Goal: Navigation & Orientation: Find specific page/section

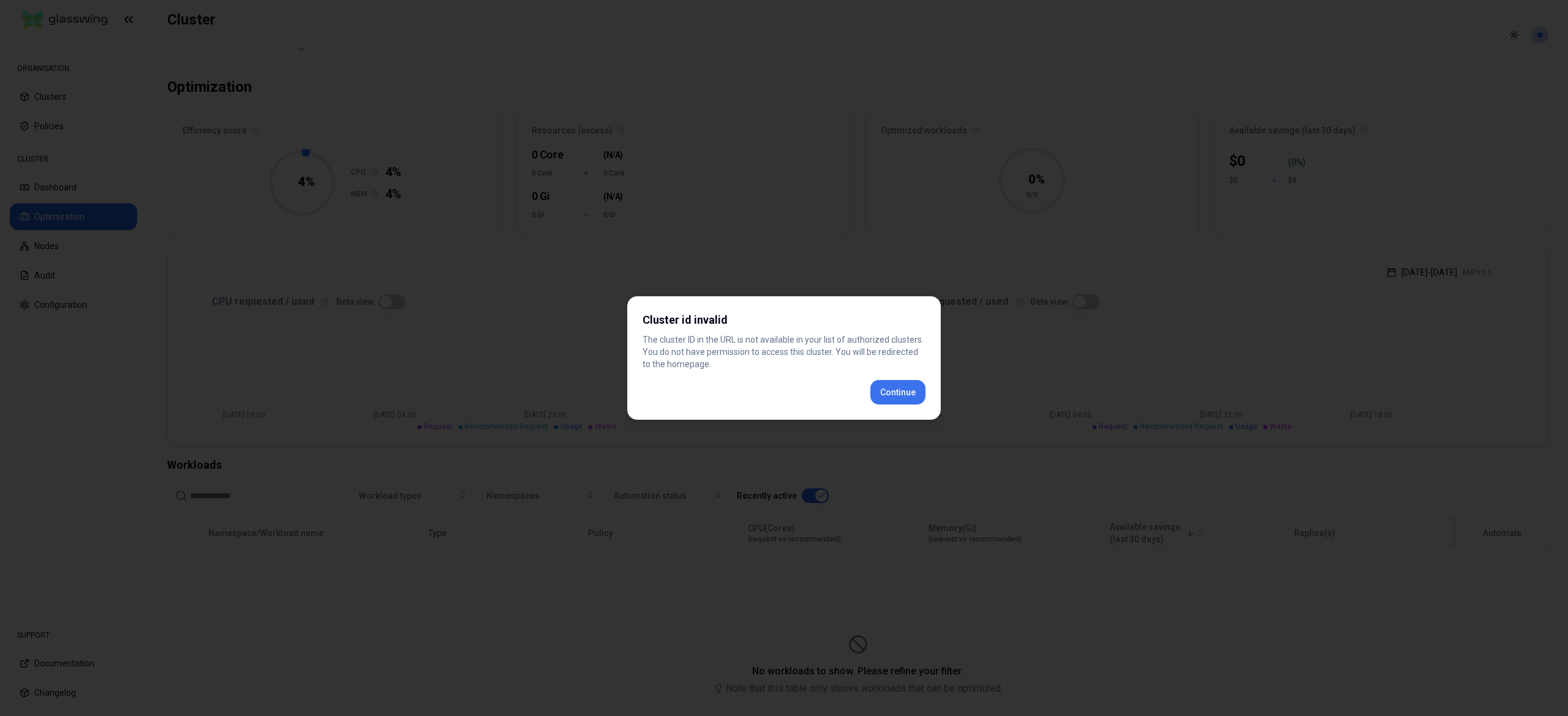
click at [875, 400] on div "Cluster id invalid The cluster ID in the URL is not available in your list of a…" at bounding box center [784, 358] width 314 height 124
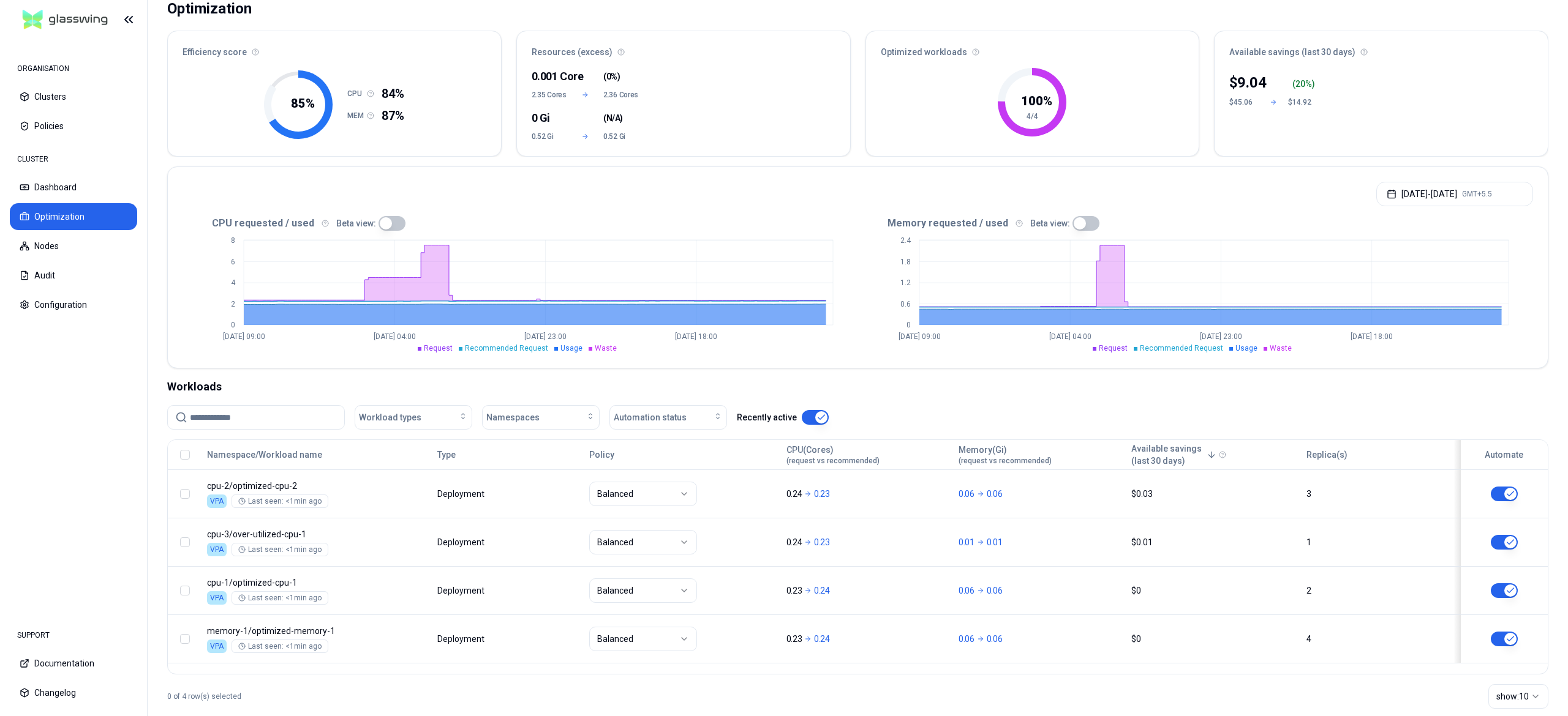
scroll to position [110, 0]
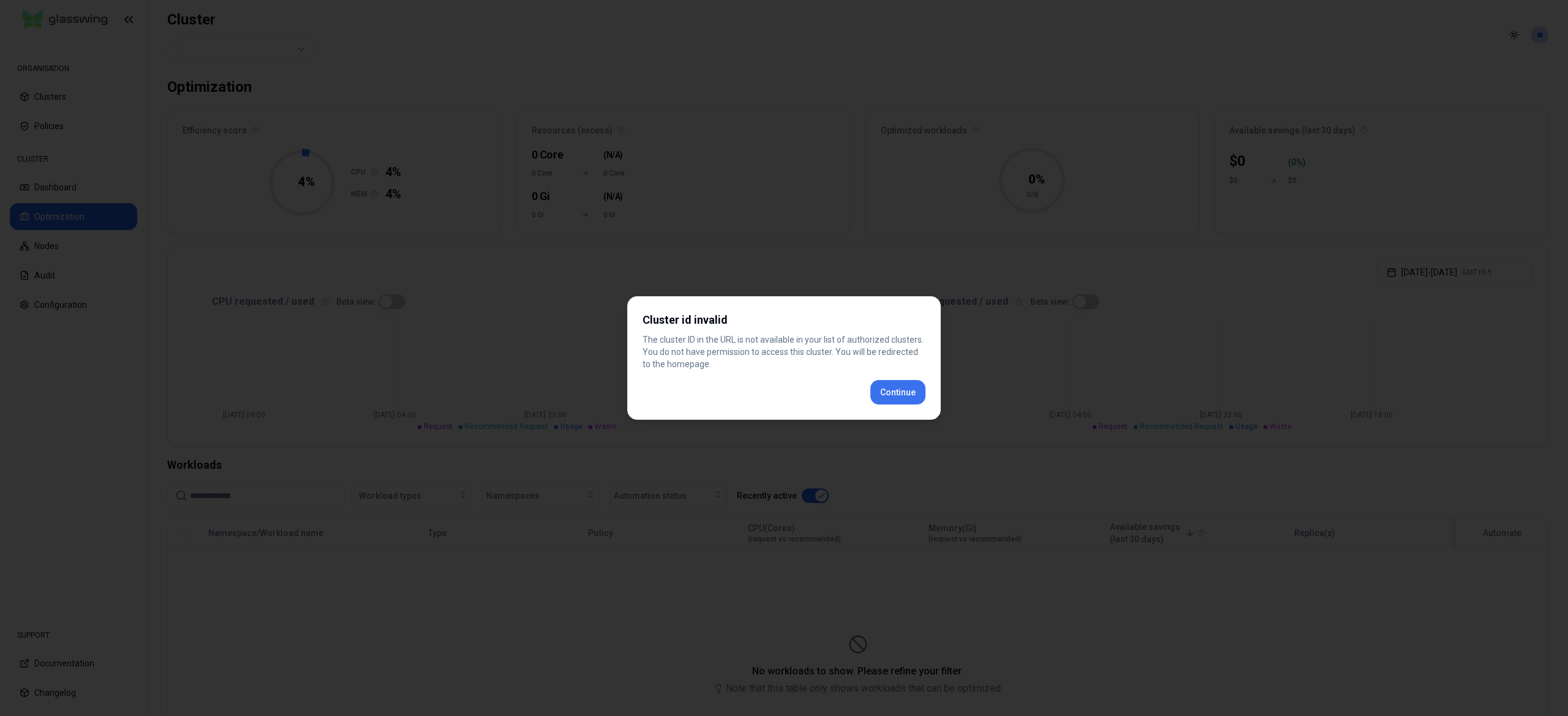
click at [892, 383] on button "Continue" at bounding box center [898, 392] width 55 height 24
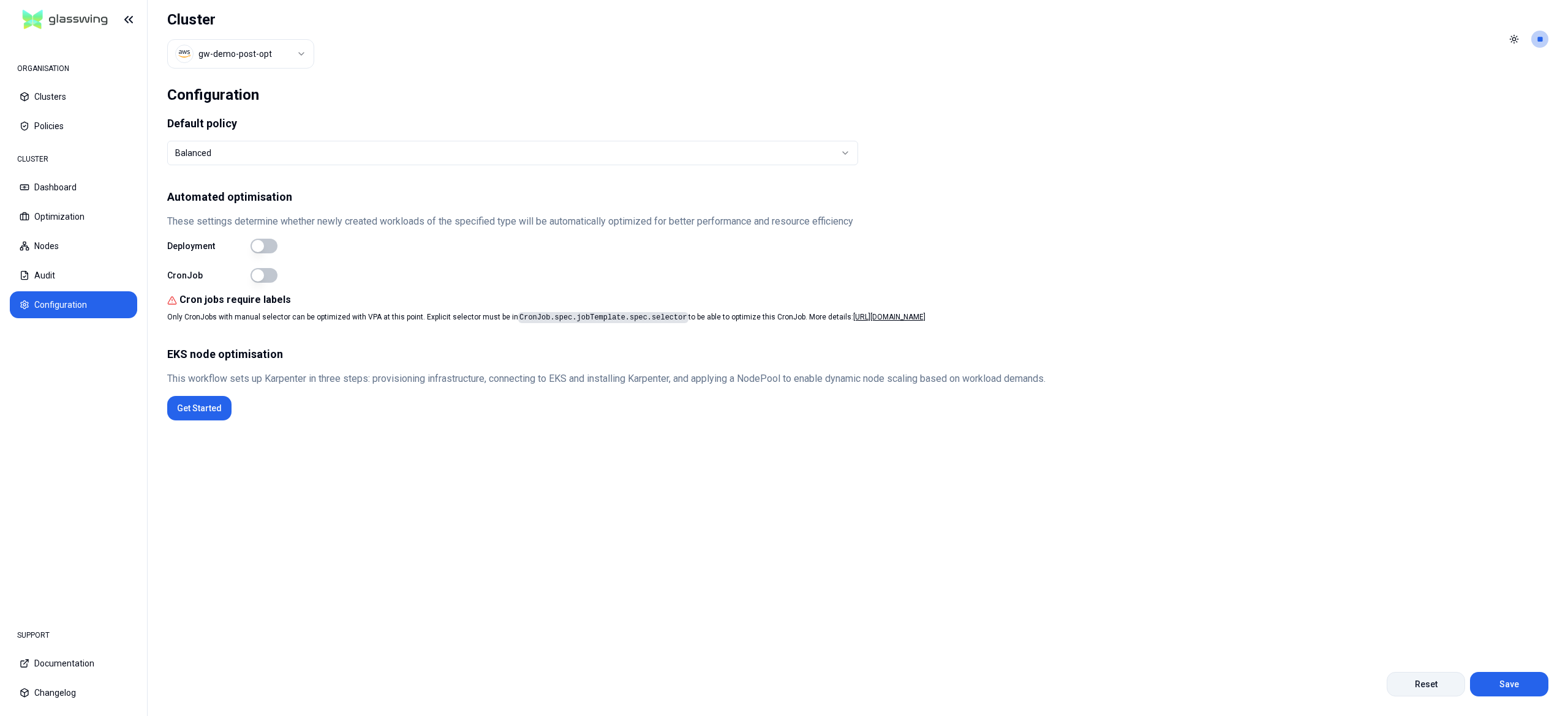
click at [1438, 682] on button "Reset" at bounding box center [1426, 684] width 79 height 24
click at [1437, 682] on button "Reset" at bounding box center [1426, 684] width 79 height 24
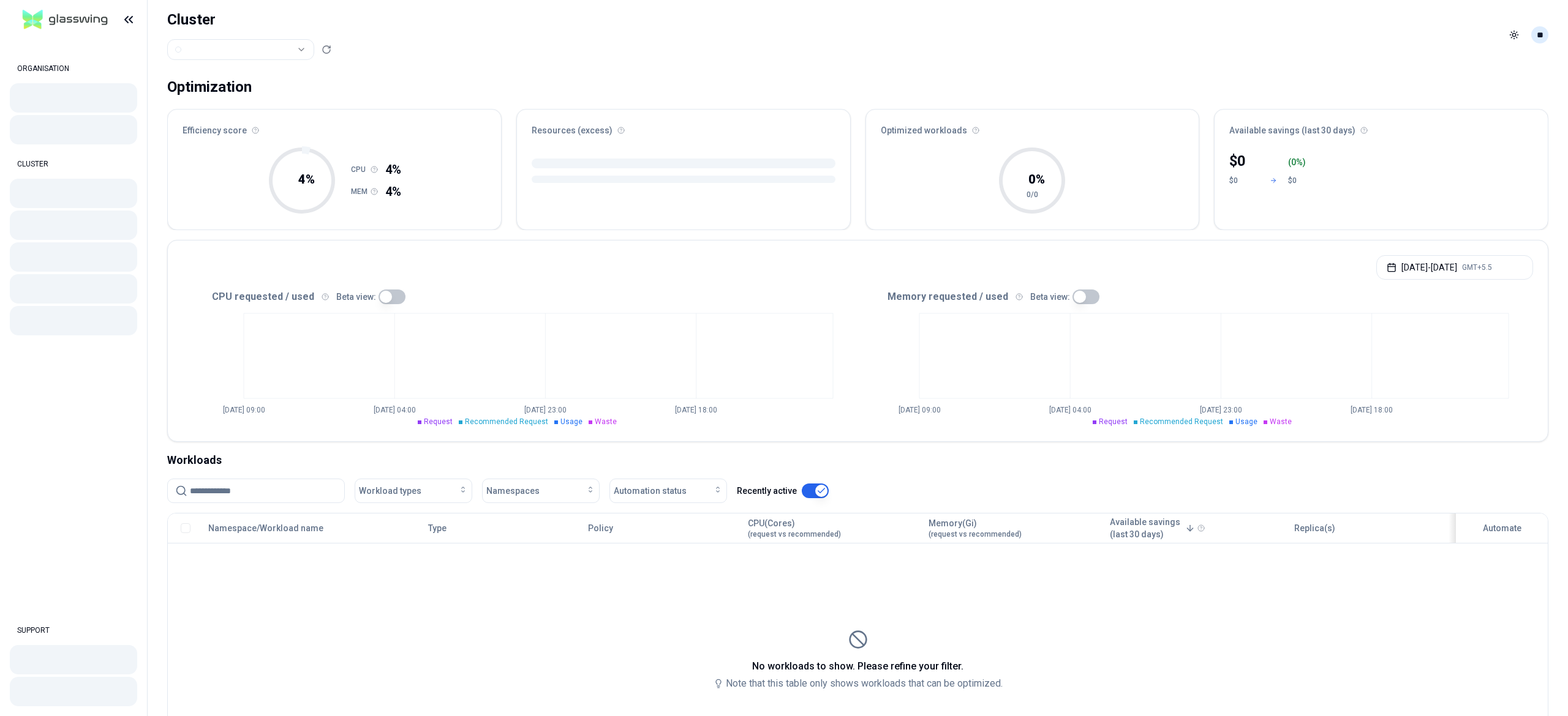
click at [1537, 33] on html "ORGANISATION CLUSTER SUPPORT Cluster Toggle theme ** ORGANISATION CLUSTER Optim…" at bounding box center [784, 358] width 1568 height 716
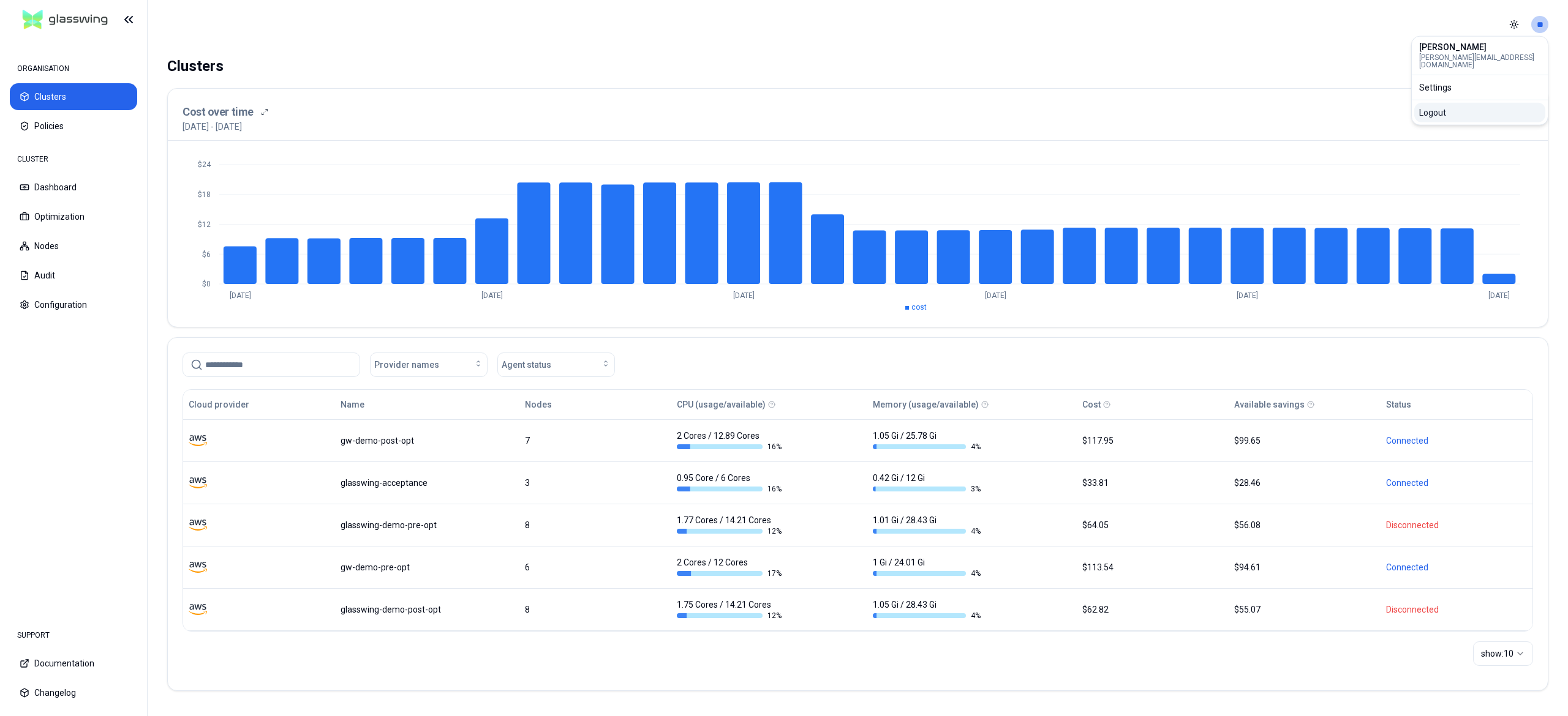
click at [1431, 108] on div "Logout" at bounding box center [1479, 113] width 131 height 19
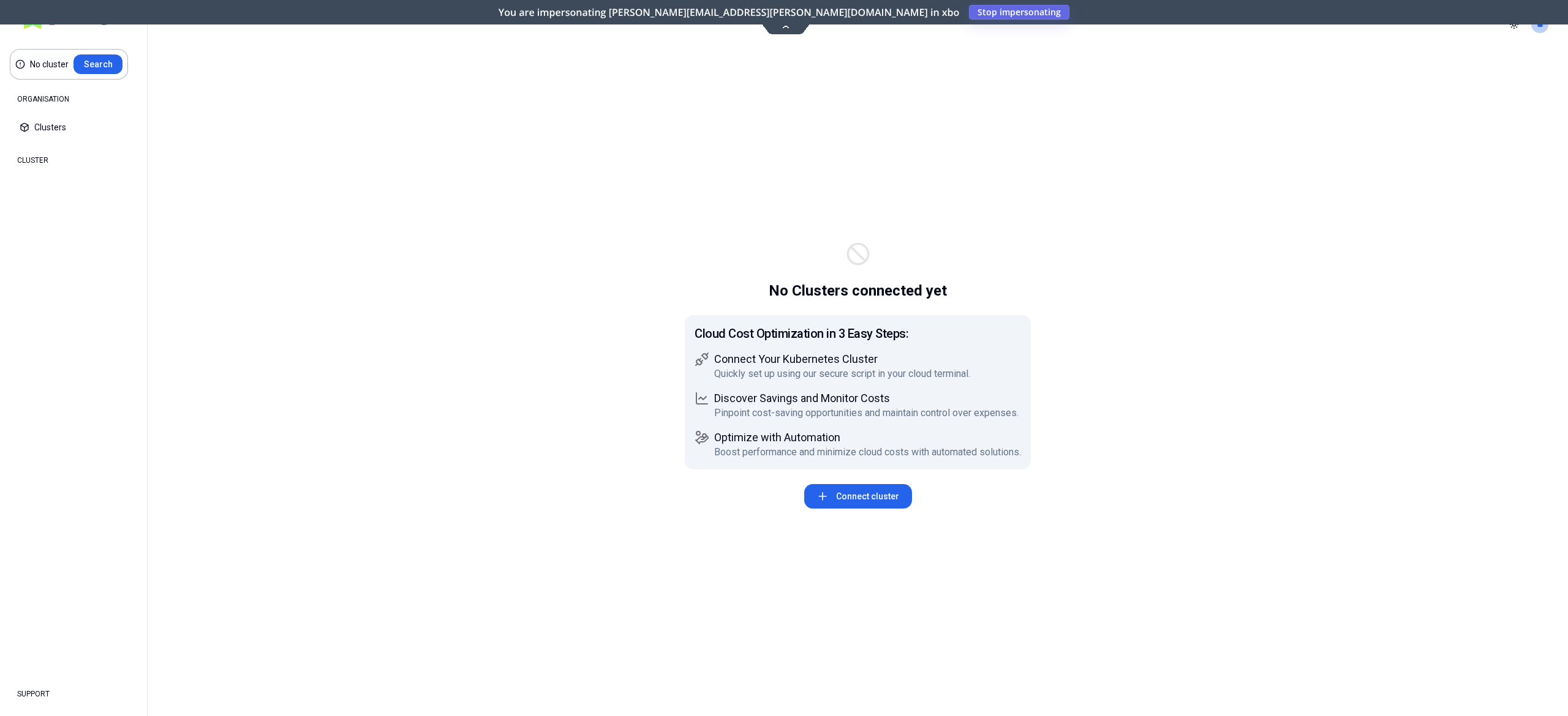
click at [0, 0] on span "Stop impersonating" at bounding box center [0, 0] width 0 height 0
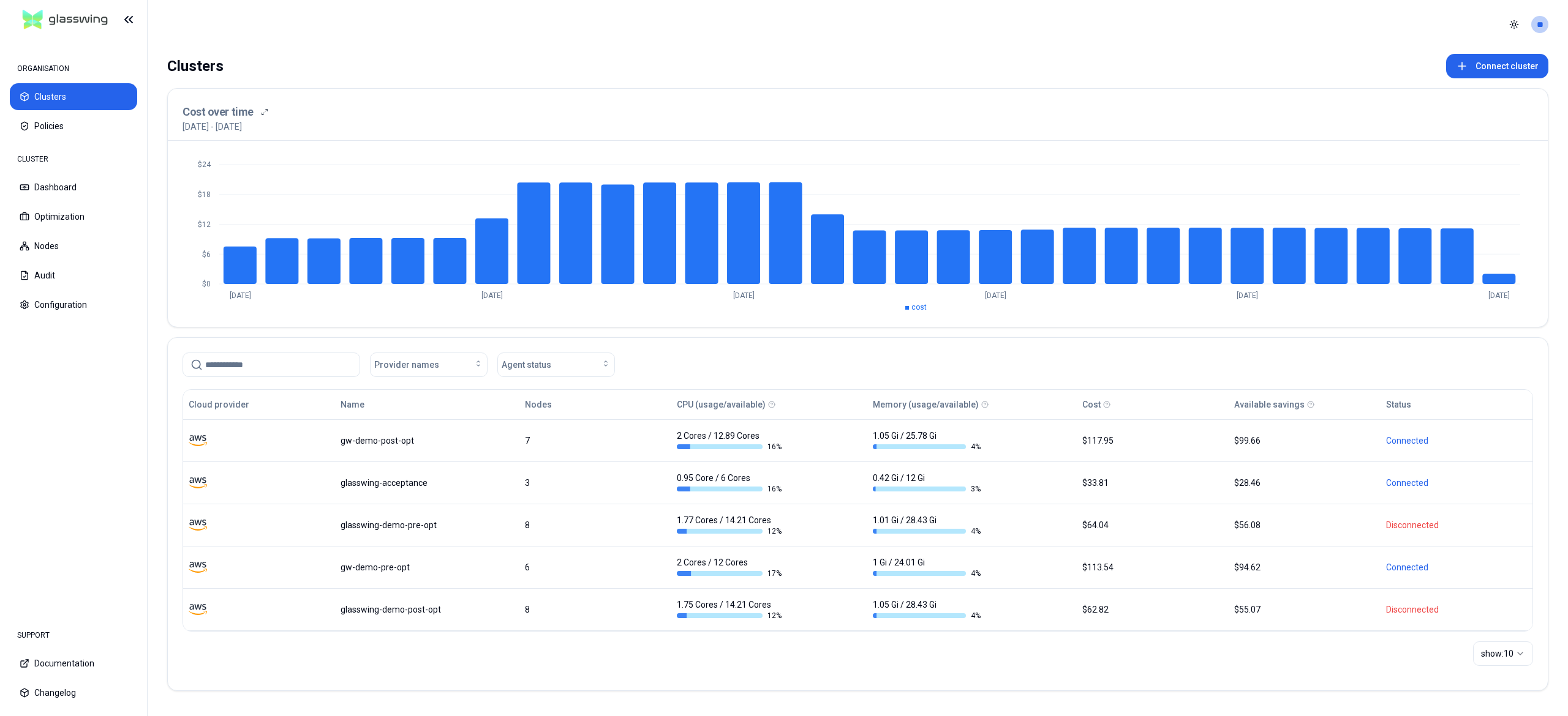
click at [50, 640] on div "SUPPORT" at bounding box center [73, 636] width 128 height 24
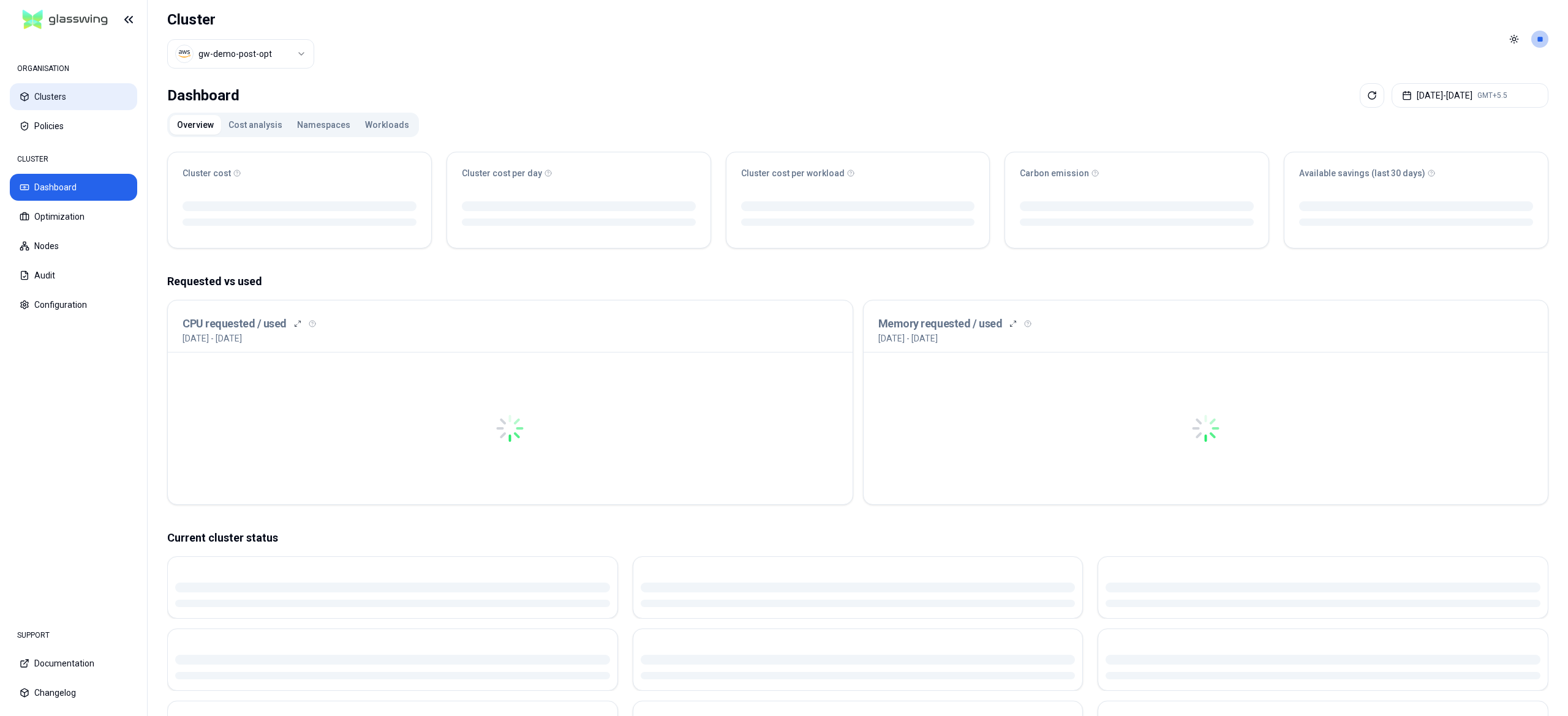
click at [88, 102] on button "Clusters" at bounding box center [73, 97] width 128 height 27
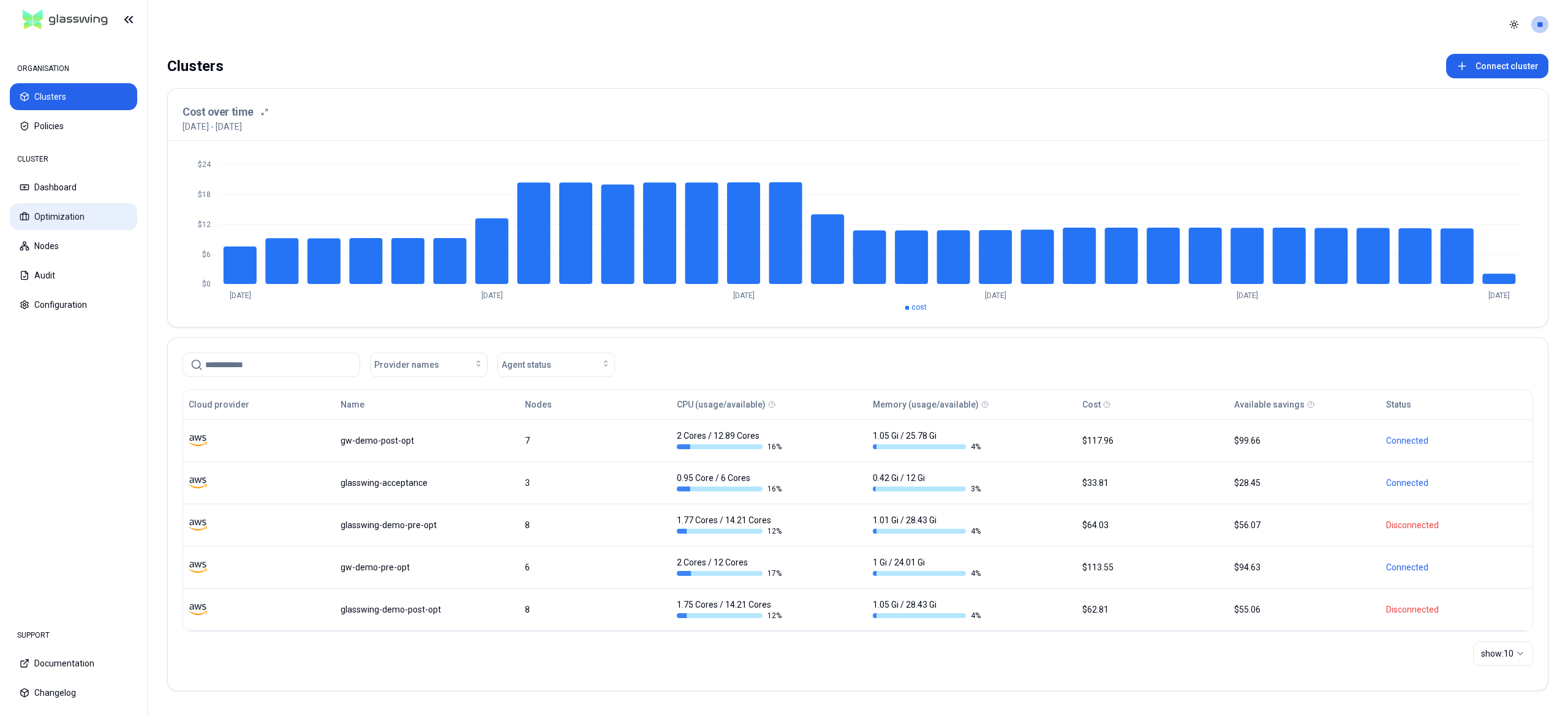
click at [99, 217] on button "Optimization" at bounding box center [73, 217] width 128 height 27
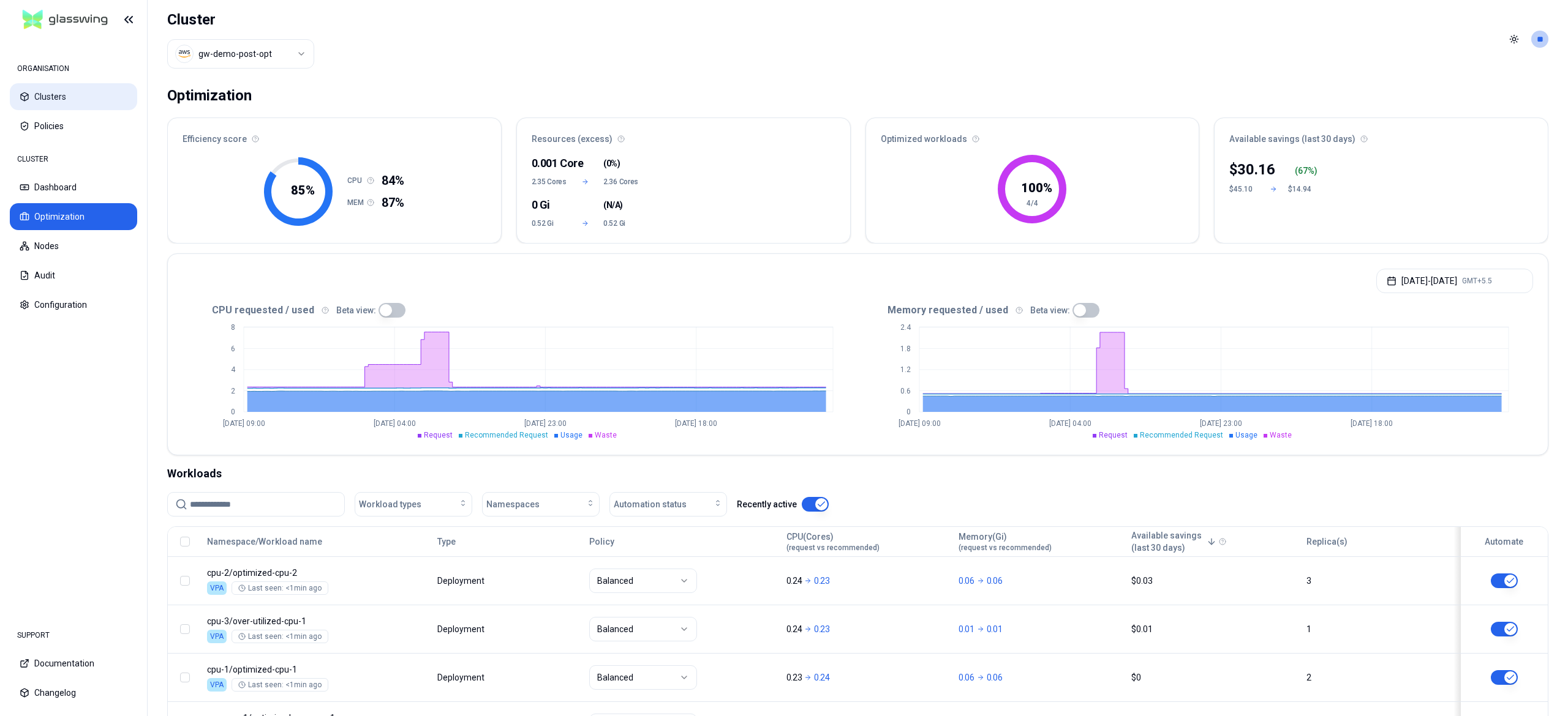
click at [72, 100] on button "Clusters" at bounding box center [73, 97] width 128 height 27
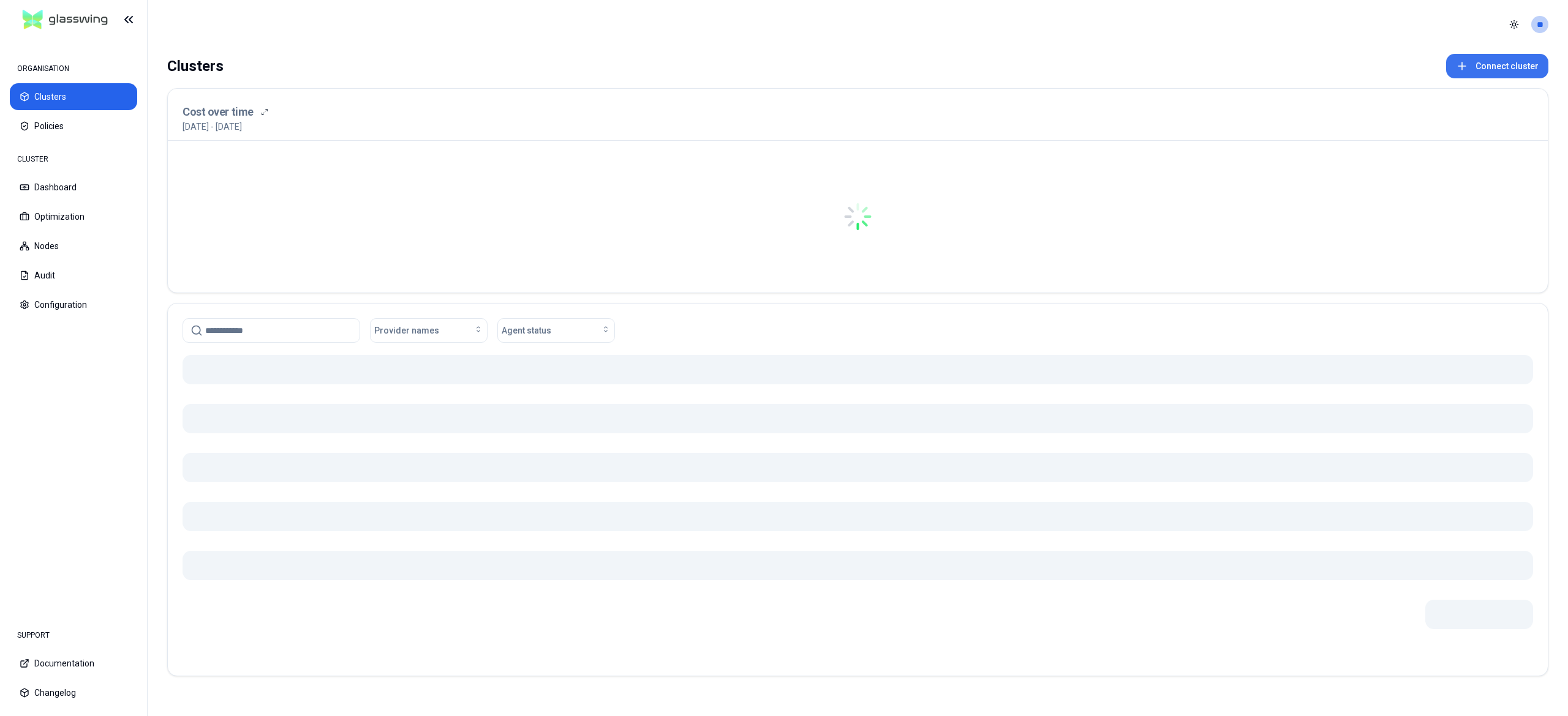
click at [1465, 61] on icon at bounding box center [1462, 66] width 12 height 12
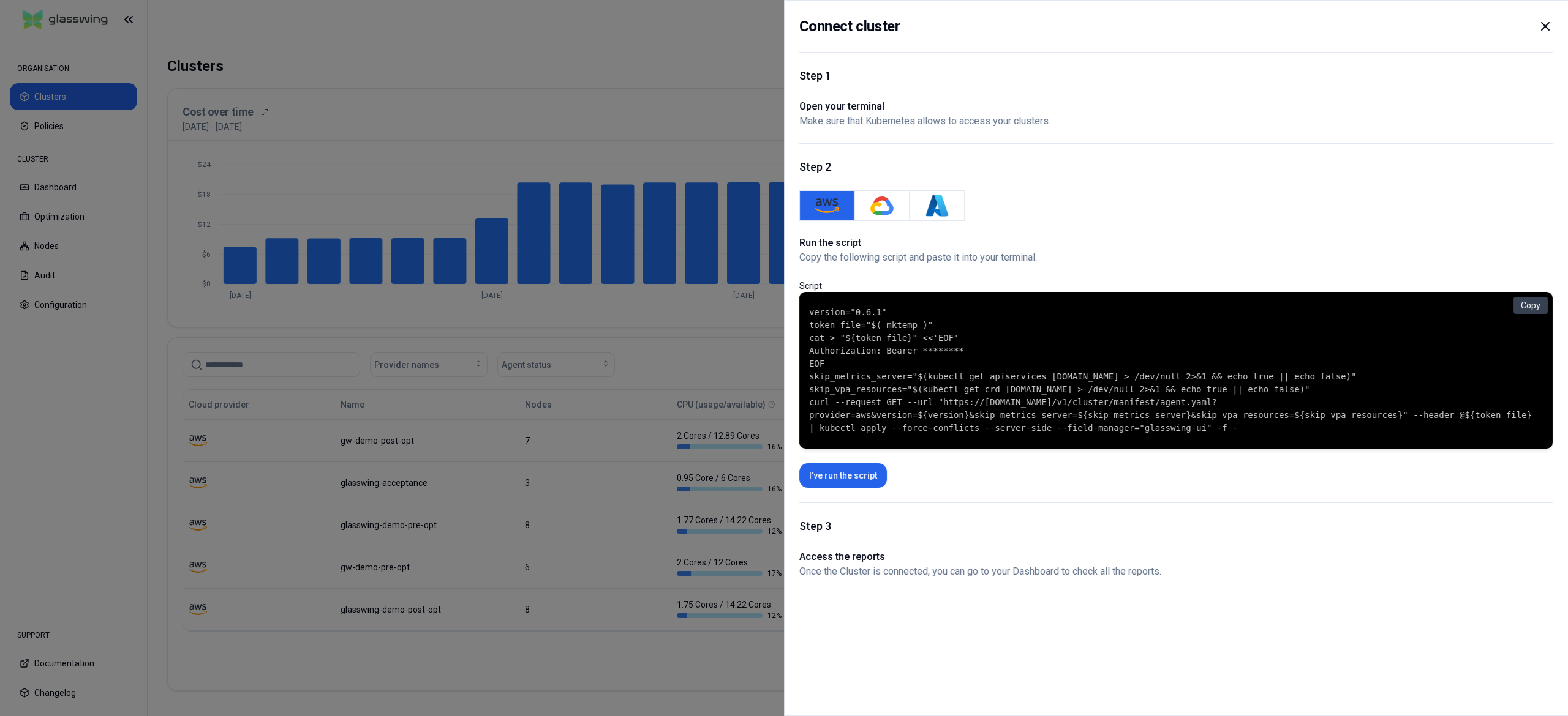
click at [50, 193] on div at bounding box center [784, 358] width 1568 height 716
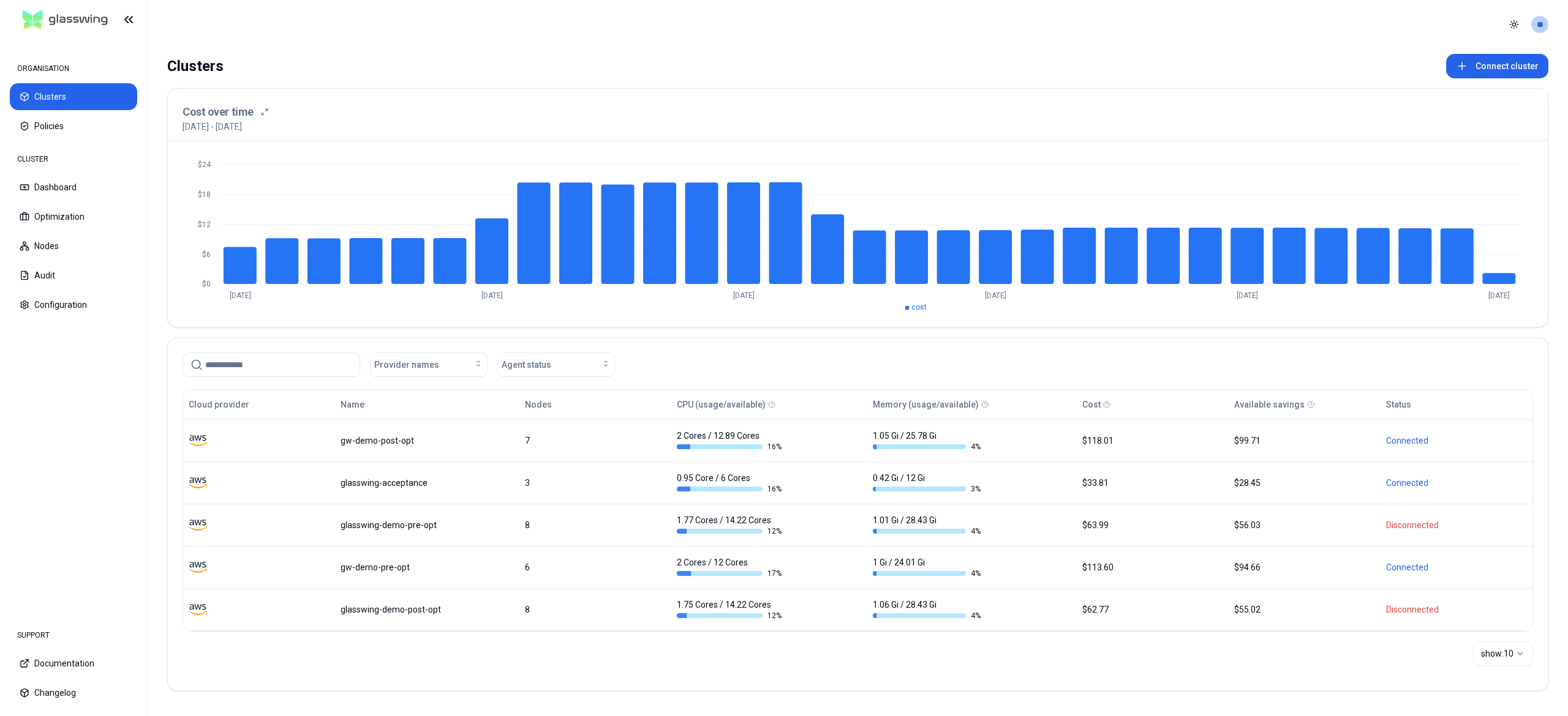
click at [50, 193] on button "Dashboard" at bounding box center [73, 187] width 128 height 27
